Goal: Information Seeking & Learning: Learn about a topic

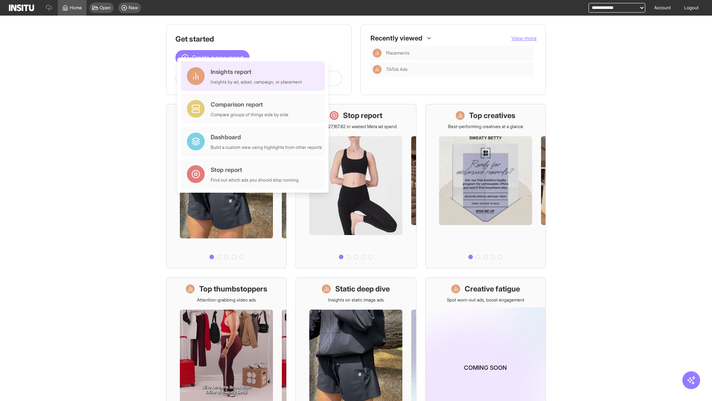
click at [255, 76] on div "Insights report Insights by ad, adset, campaign, or placement" at bounding box center [256, 76] width 91 height 18
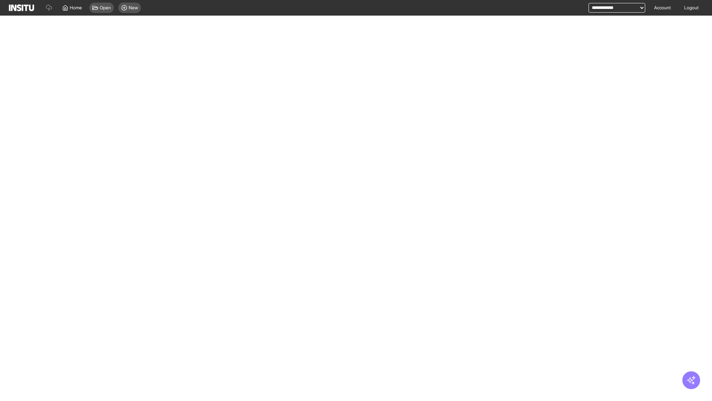
select select "**"
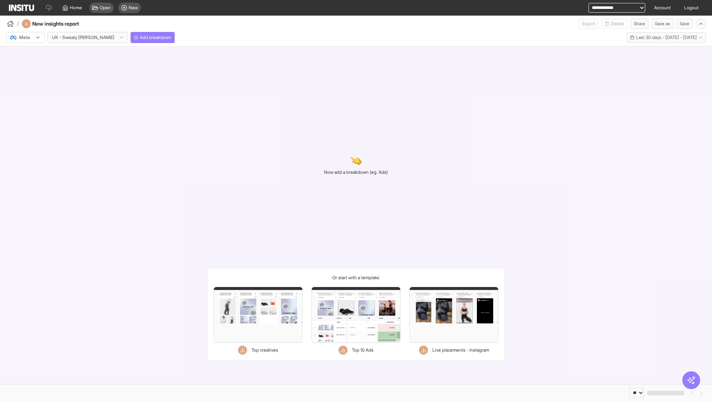
click at [25, 37] on div at bounding box center [20, 37] width 21 height 7
click at [27, 66] on span "TikTok" at bounding box center [26, 66] width 13 height 7
